Goal: Ask a question

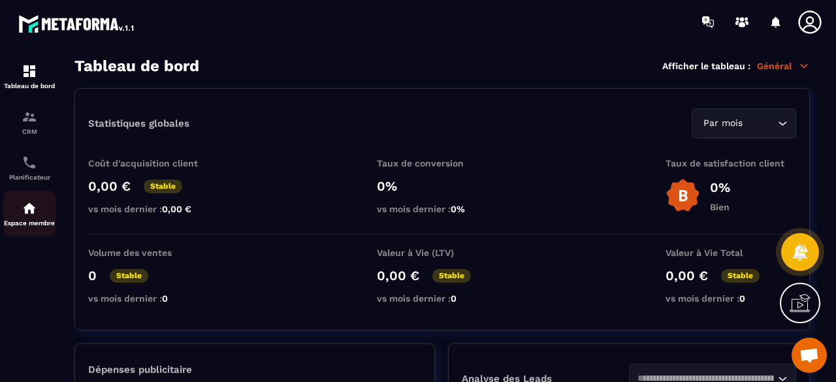
click at [35, 218] on div "Espace membre" at bounding box center [29, 213] width 52 height 26
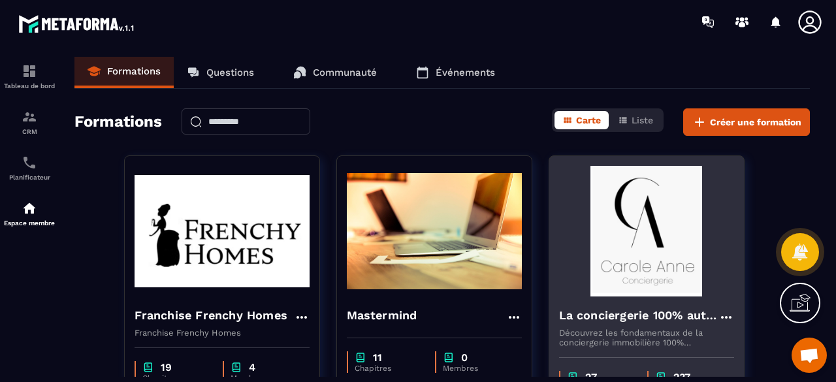
click at [676, 245] on img at bounding box center [646, 231] width 175 height 131
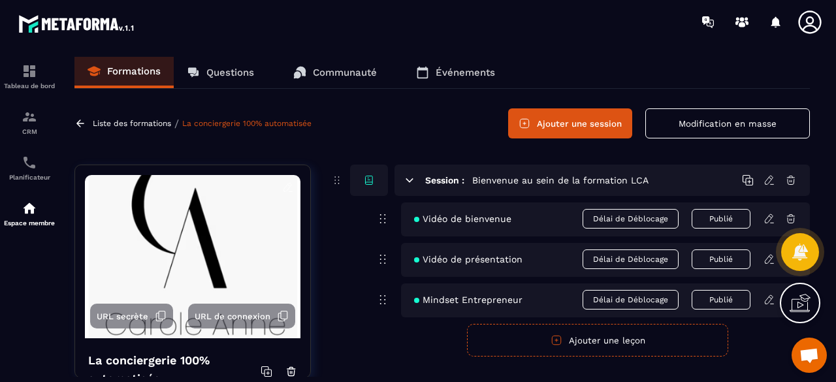
click at [218, 70] on p "Questions" at bounding box center [230, 73] width 48 height 12
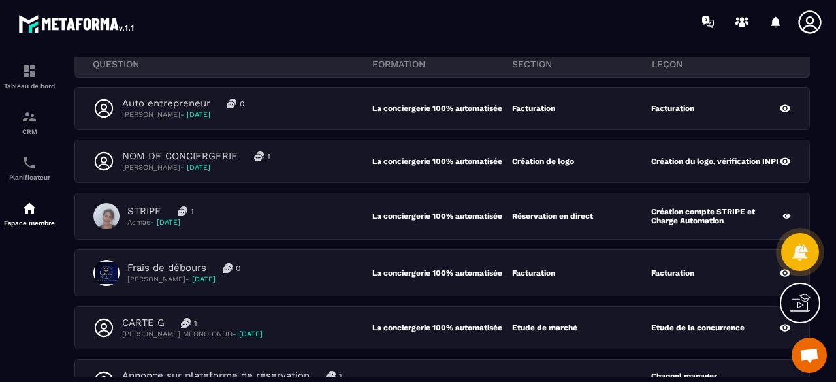
scroll to position [65, 0]
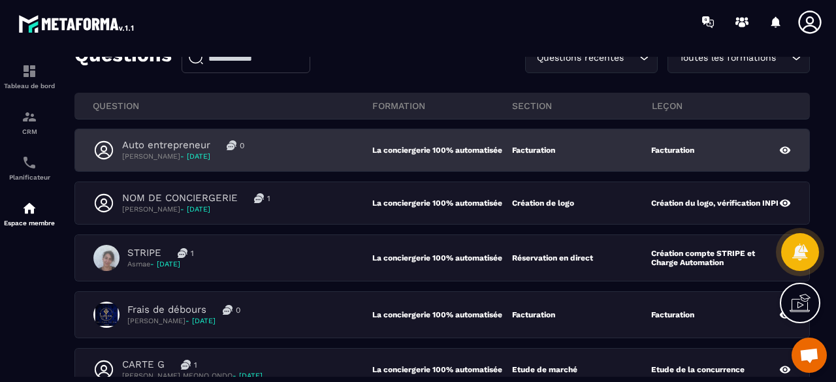
click at [290, 139] on div "Auto entrepreneur 0 [PERSON_NAME] - [DATE]" at bounding box center [232, 150] width 279 height 22
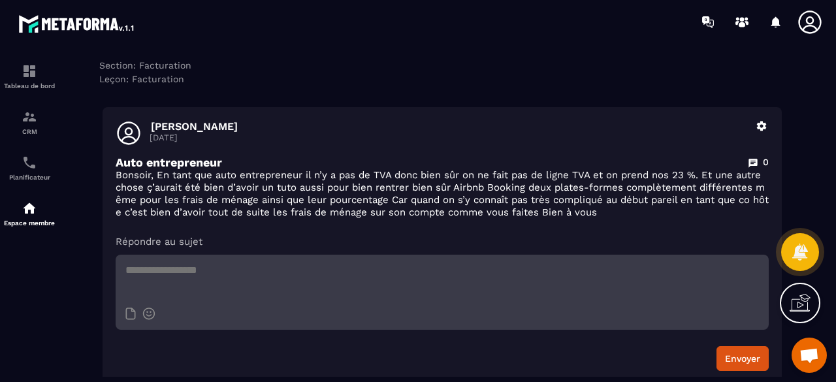
scroll to position [131, 0]
